Goal: Information Seeking & Learning: Find specific fact

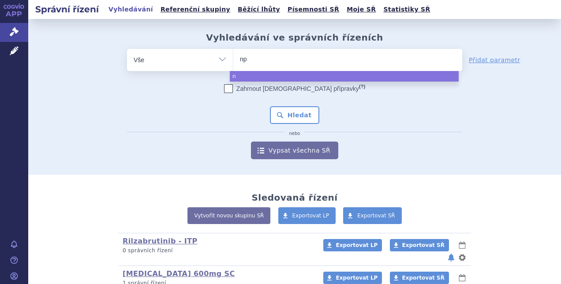
type input "npl"
type input "[MEDICAL_DATA]"
select select "[MEDICAL_DATA]"
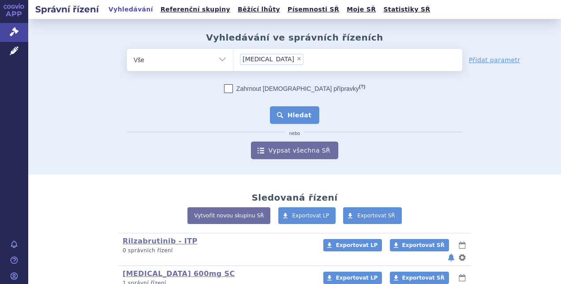
click at [288, 111] on button "Hledat" at bounding box center [295, 115] width 50 height 18
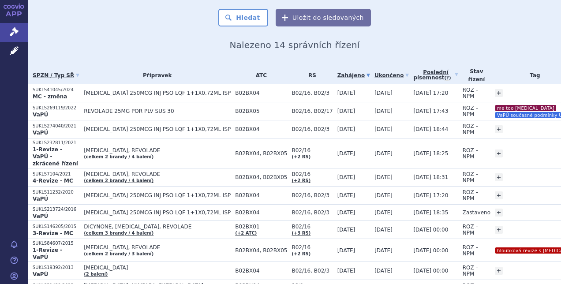
scroll to position [80, 0]
click at [216, 115] on td "REVOLADE 25MG POR PLV SUS 30" at bounding box center [154, 112] width 151 height 18
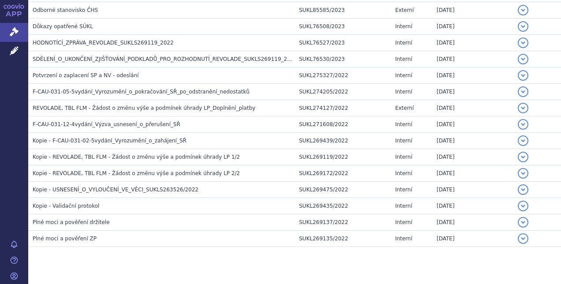
scroll to position [233, 0]
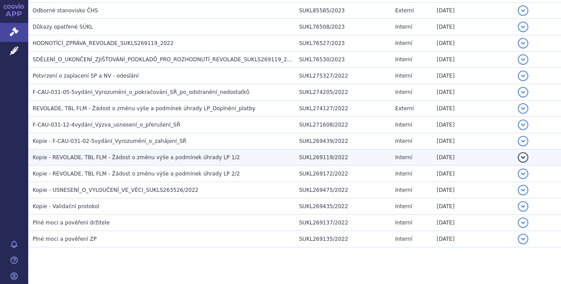
click at [208, 154] on span "Kopie - REVOLADE, TBL FLM - Žádost o změnu výše a podmínek úhrady LP 1/2" at bounding box center [136, 157] width 207 height 6
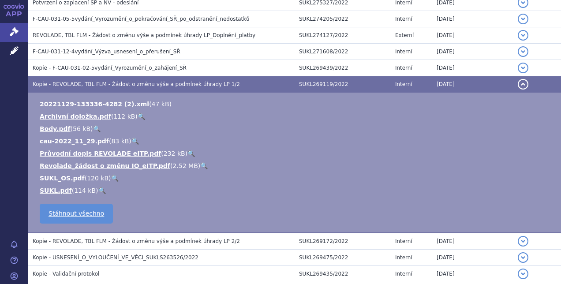
scroll to position [306, 0]
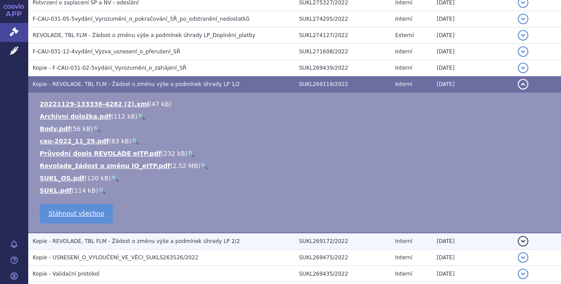
click at [197, 240] on span "Kopie - REVOLADE, TBL FLM - Žádost o změnu výše a podmínek úhrady LP 2/2" at bounding box center [136, 241] width 207 height 6
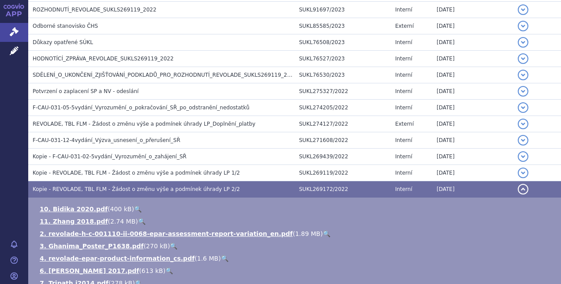
scroll to position [217, 0]
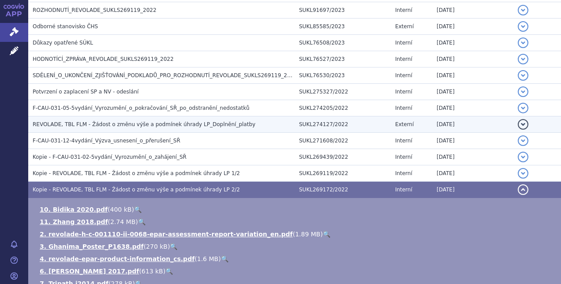
click at [183, 125] on span "REVOLADE, TBL FLM - Žádost o změnu výše a podmínek úhrady LP_Doplnění_platby" at bounding box center [144, 124] width 223 height 6
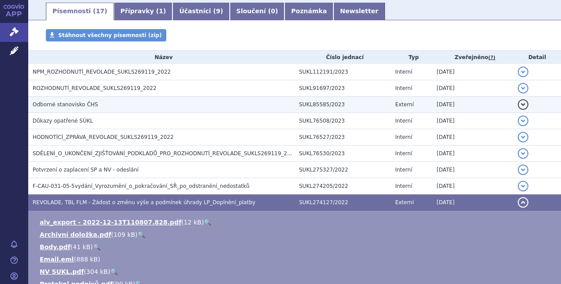
scroll to position [140, 0]
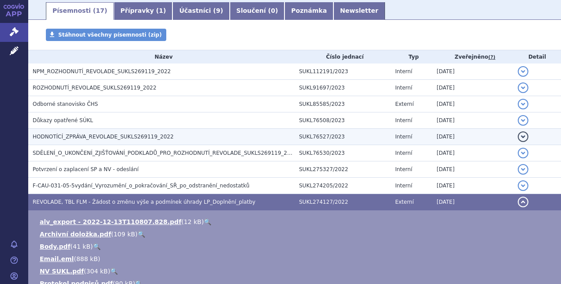
click at [153, 134] on span "HODNOTÍCÍ_ZPRÁVA_REVOLADE_SUKLS269119_2022" at bounding box center [103, 137] width 141 height 6
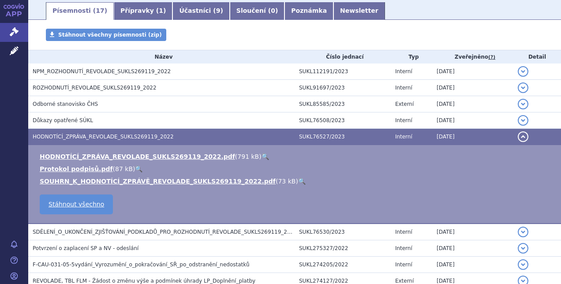
click at [261, 155] on link "🔍" at bounding box center [264, 156] width 7 height 7
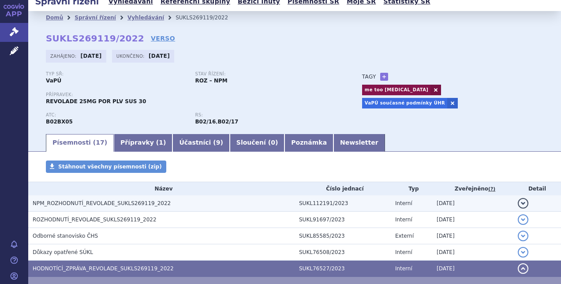
scroll to position [0, 0]
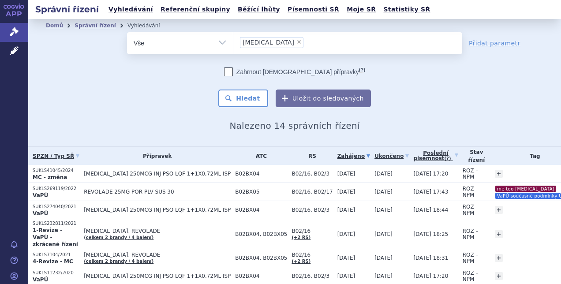
click at [296, 42] on span "×" at bounding box center [298, 41] width 5 height 5
click at [233, 42] on select "nplate" at bounding box center [233, 43] width 0 height 22
select select
type input "do"
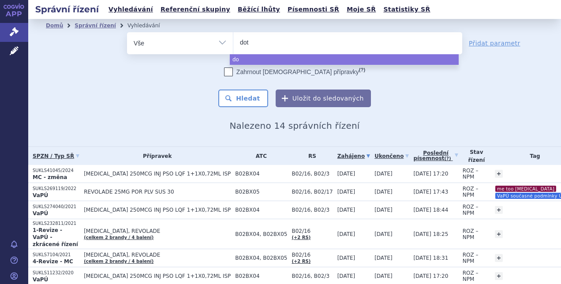
type input "dote"
type input "dotel"
type input "dotele"
type input "dotelet"
select select "dotelet"
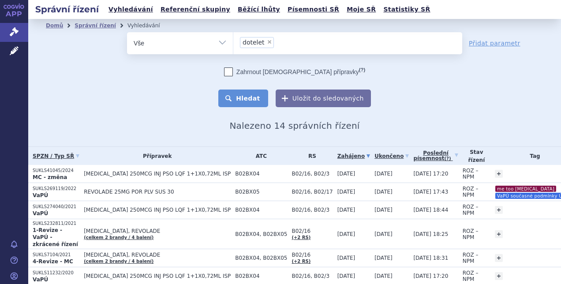
click at [250, 93] on button "Hledat" at bounding box center [243, 98] width 50 height 18
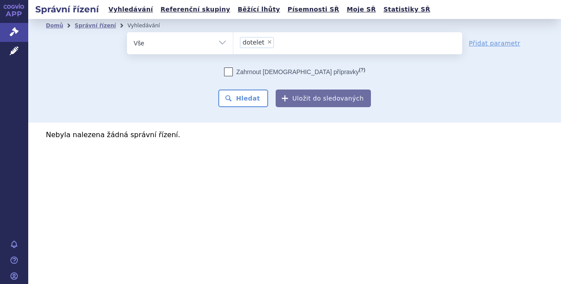
click at [267, 43] on span "×" at bounding box center [269, 41] width 5 height 5
click at [233, 43] on select "dotelet" at bounding box center [233, 43] width 0 height 22
select select
type input "do"
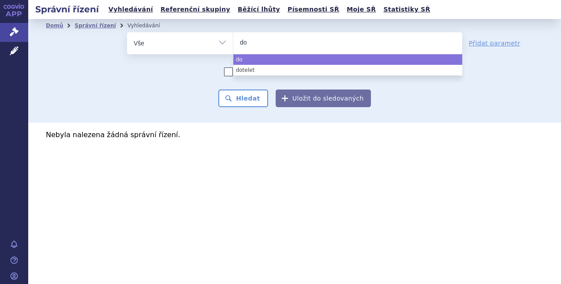
type input "dop"
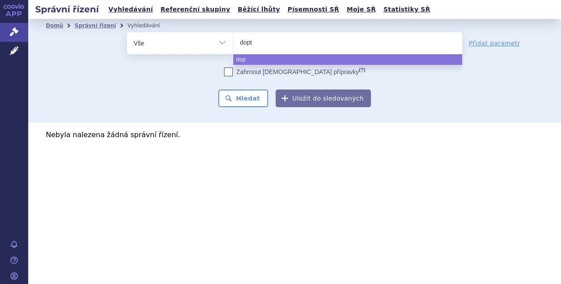
type input "dopte"
type input "doptelet"
select select "doptelet"
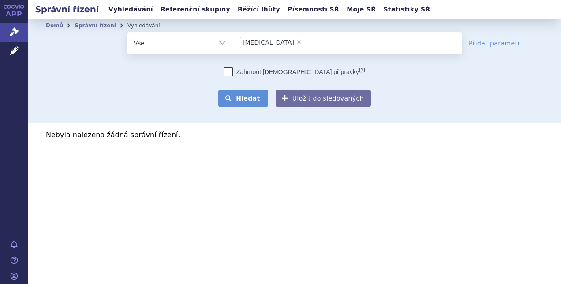
click at [256, 96] on button "Hledat" at bounding box center [243, 98] width 50 height 18
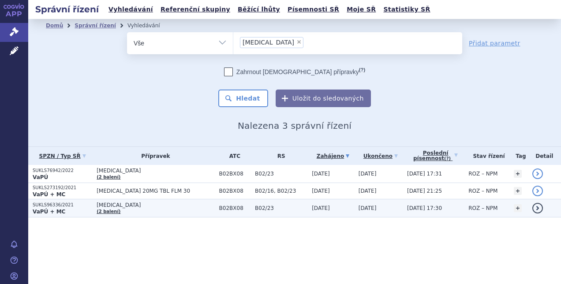
click at [160, 206] on span "[MEDICAL_DATA]" at bounding box center [156, 205] width 118 height 6
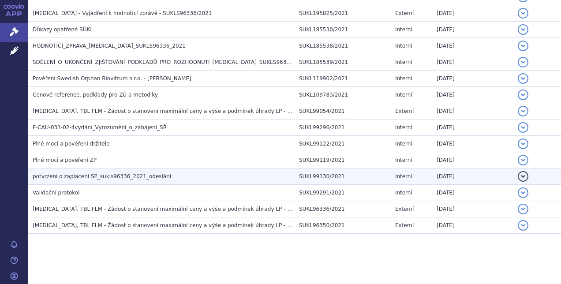
scroll to position [352, 0]
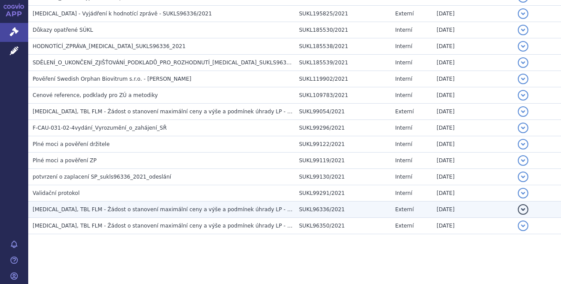
click at [171, 207] on span "[MEDICAL_DATA], TBL FLM - Žádost o stanovení maximální ceny a výše a podmínek ú…" at bounding box center [164, 209] width 263 height 6
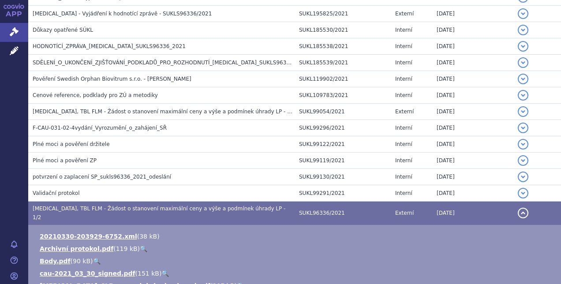
scroll to position [437, 0]
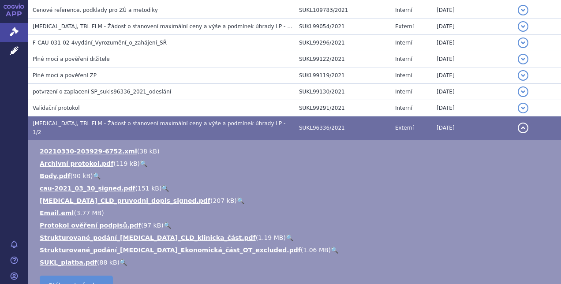
click at [331, 246] on link "🔍" at bounding box center [334, 249] width 7 height 7
